Goal: Information Seeking & Learning: Learn about a topic

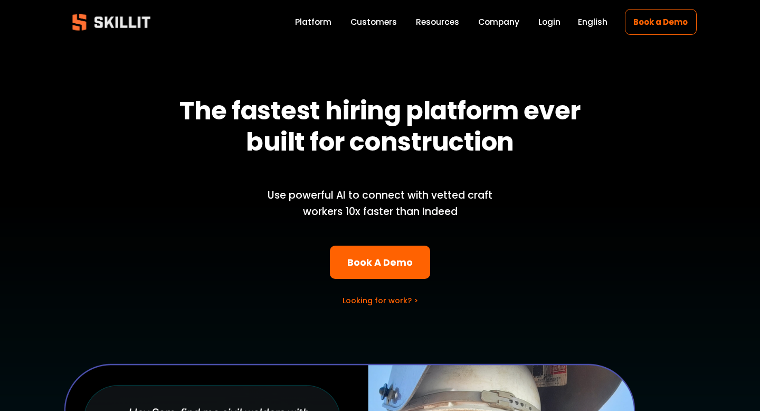
click at [0, 0] on span "Blog" at bounding box center [0, 0] width 0 height 0
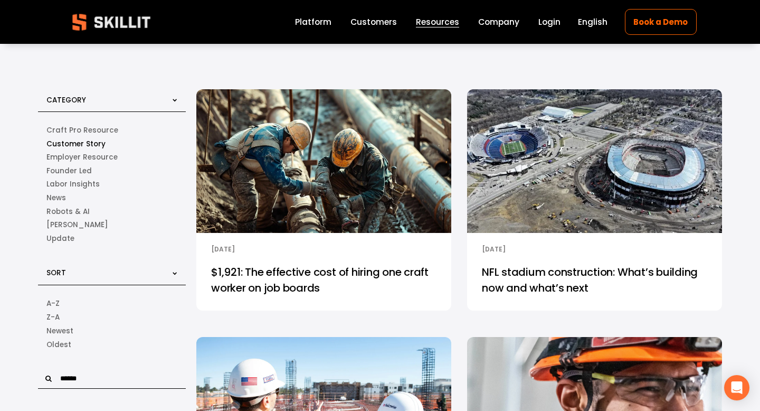
click at [68, 144] on link "Customer Story" at bounding box center [111, 144] width 131 height 14
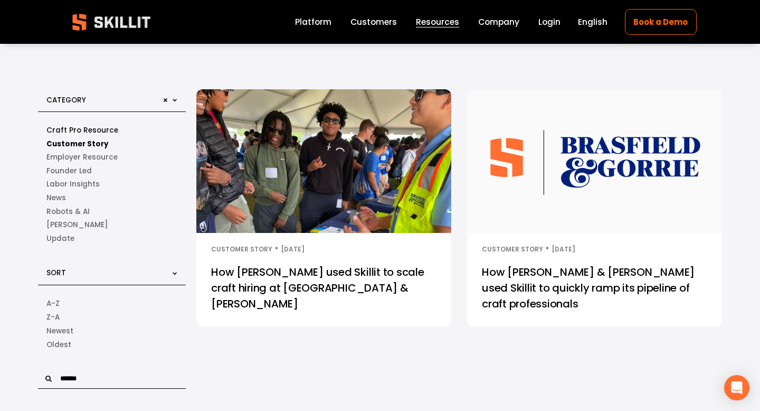
click at [101, 130] on link "Craft Pro Resource" at bounding box center [111, 130] width 131 height 14
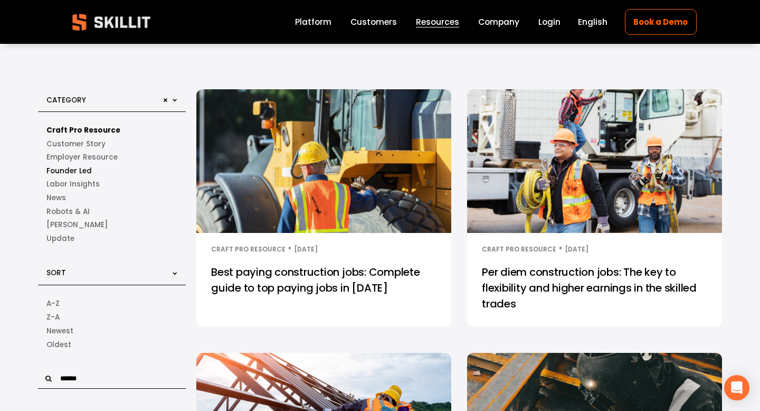
click at [84, 170] on link "Founder Led" at bounding box center [111, 171] width 131 height 14
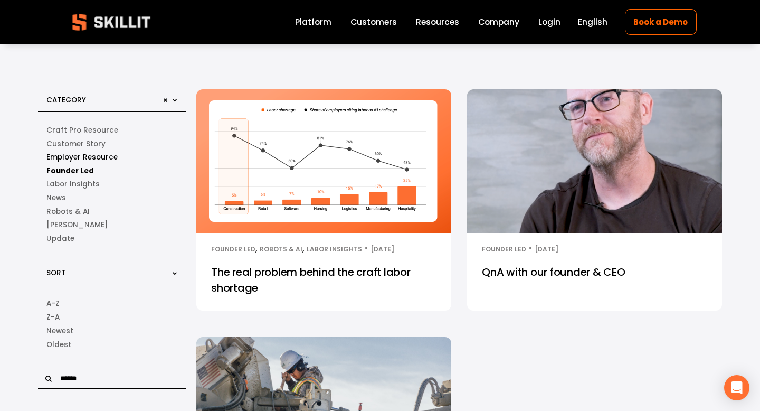
click at [88, 163] on link "Employer Resource" at bounding box center [111, 157] width 131 height 14
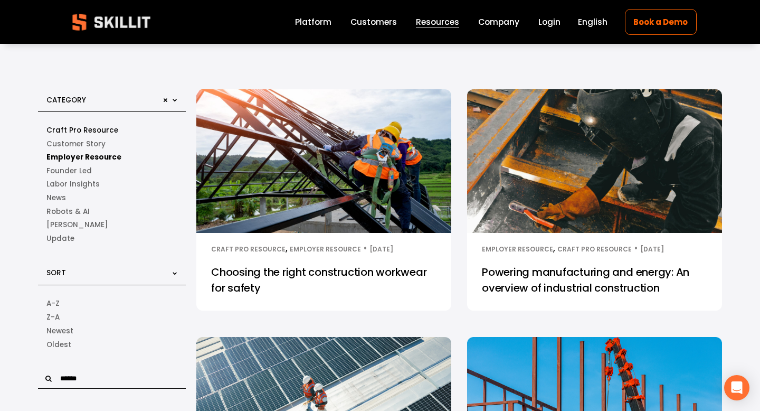
click at [96, 125] on link "Craft Pro Resource" at bounding box center [111, 130] width 131 height 14
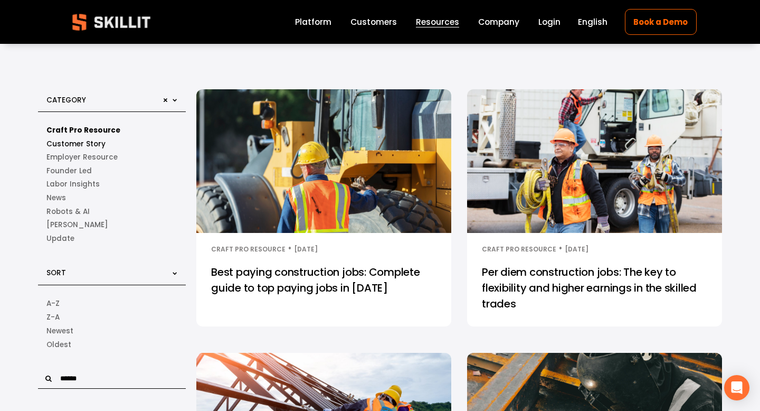
click at [87, 141] on link "Customer Story" at bounding box center [111, 144] width 131 height 14
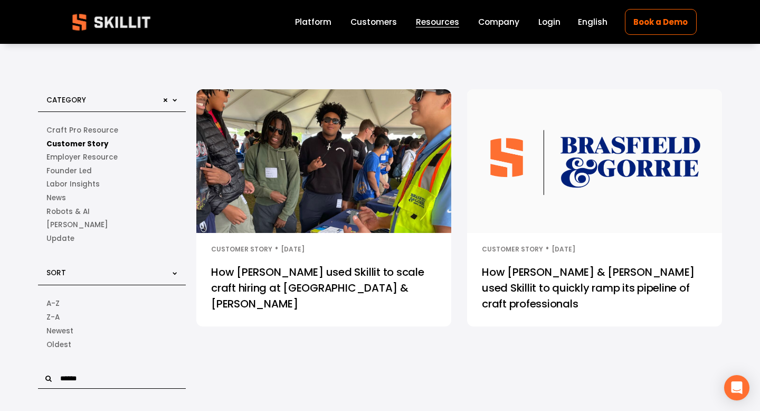
click at [492, 26] on link "Company" at bounding box center [498, 22] width 41 height 14
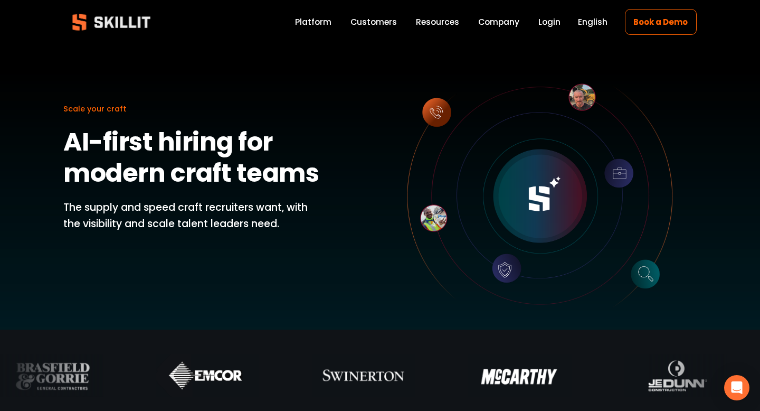
click at [92, 215] on p "The supply and speed craft recruiters want, with the visibility and scale talen…" at bounding box center [193, 215] width 261 height 32
click at [0, 0] on span "Blog" at bounding box center [0, 0] width 0 height 0
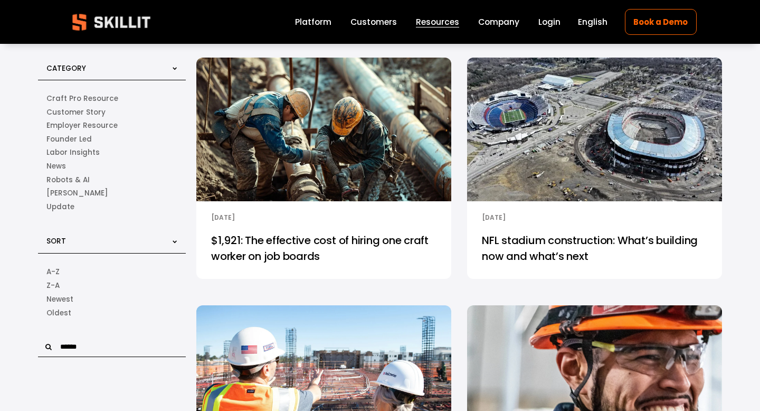
click at [335, 240] on link "$1,921: The effective cost of hiring one craft worker on job boards" at bounding box center [323, 251] width 255 height 55
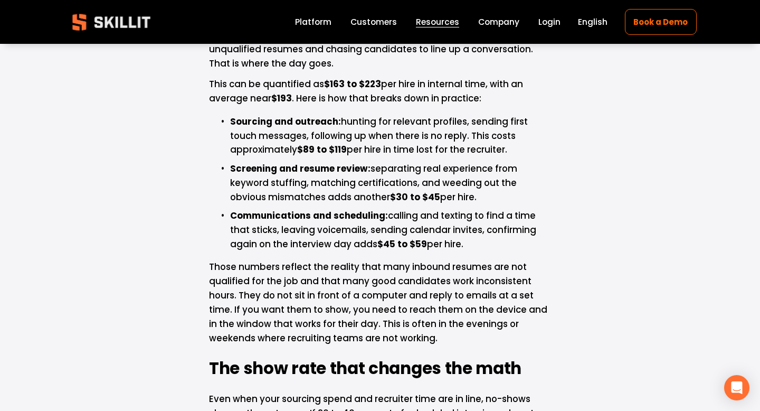
scroll to position [1206, 0]
